Goal: Information Seeking & Learning: Learn about a topic

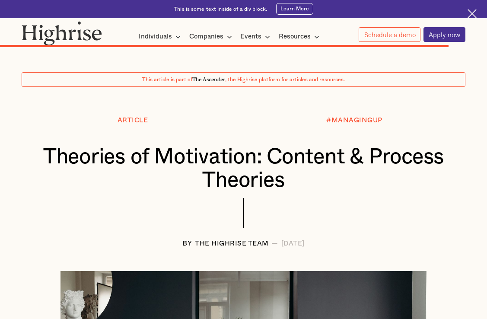
scroll to position [4082, 0]
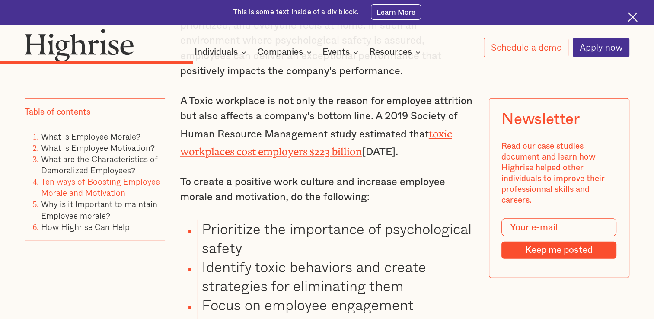
scroll to position [2292, 0]
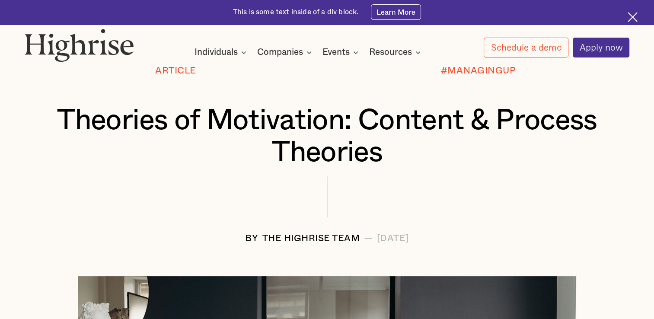
scroll to position [92, 0]
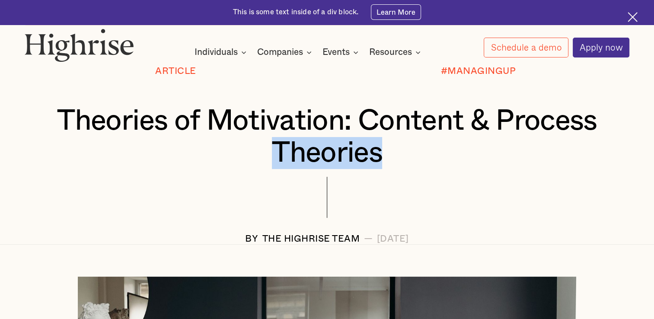
drag, startPoint x: 389, startPoint y: 163, endPoint x: 273, endPoint y: 151, distance: 117.4
click at [273, 151] on h1 "Theories of Motivation: Content & Process Theories" at bounding box center [327, 137] width 555 height 64
copy h1 "Theories"
